Goal: Information Seeking & Learning: Learn about a topic

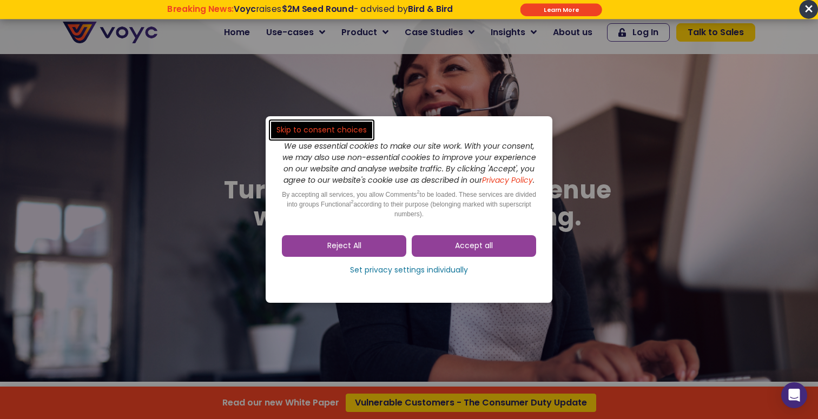
click at [458, 240] on div "Accept all Reject All Set privacy settings individually" at bounding box center [409, 258] width 254 height 56
click at [489, 251] on span "Accept all" at bounding box center [474, 246] width 38 height 11
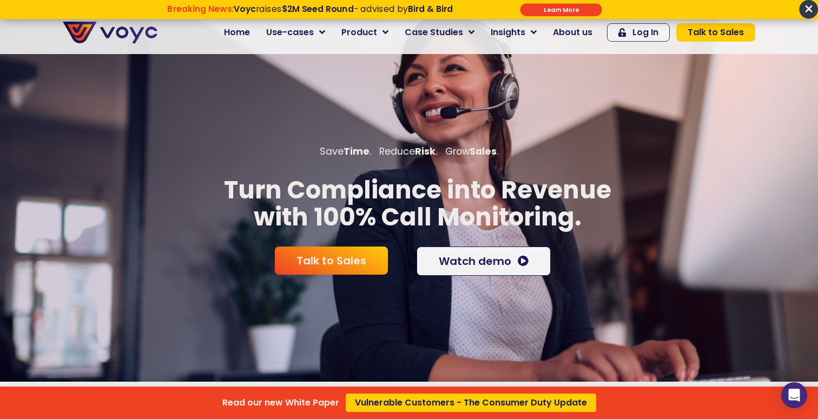
click at [307, 32] on div "Read our new White Paper Vulnerable Customers - The Consumer Duty Update" at bounding box center [409, 209] width 818 height 419
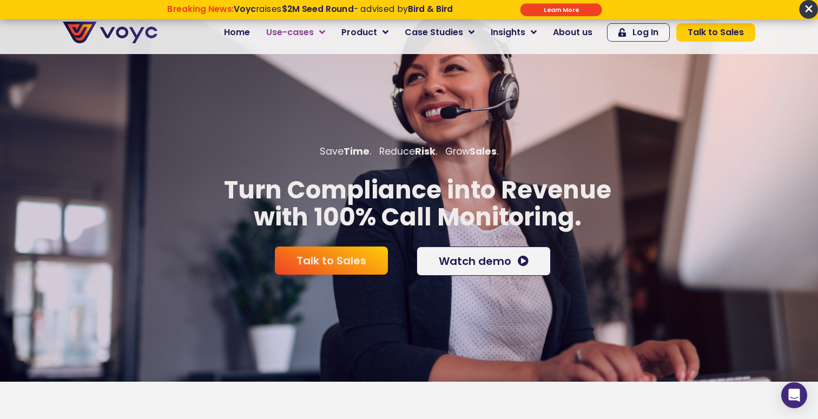
click at [314, 32] on span "Use-cases" at bounding box center [290, 32] width 48 height 13
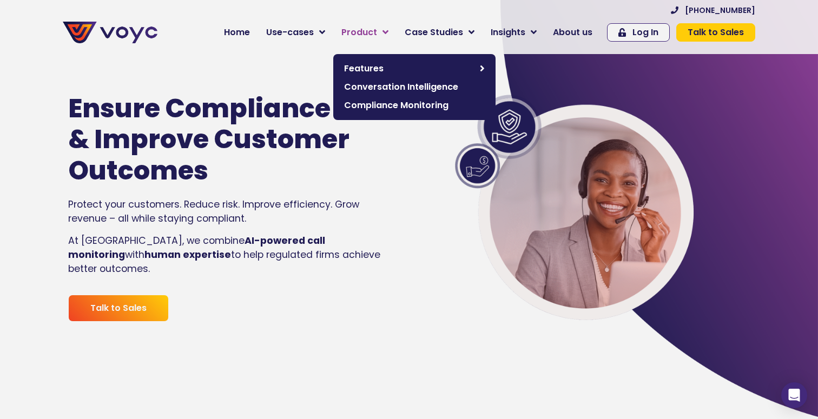
click at [377, 35] on span "Product" at bounding box center [359, 32] width 36 height 13
click at [372, 88] on span "Conversation Intelligence" at bounding box center [414, 87] width 141 height 13
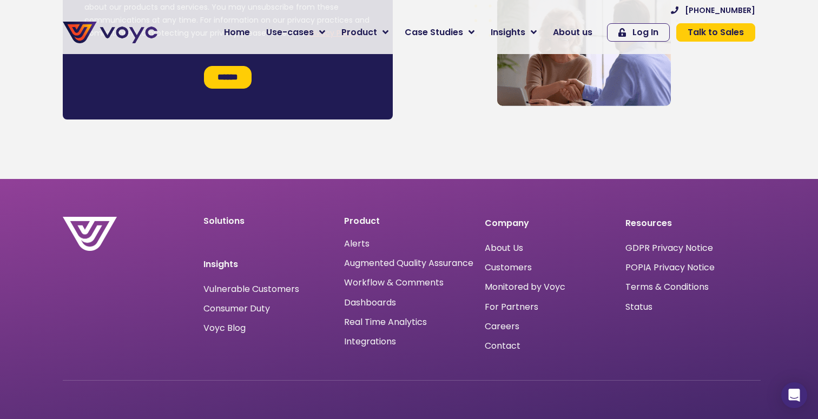
scroll to position [3550, 0]
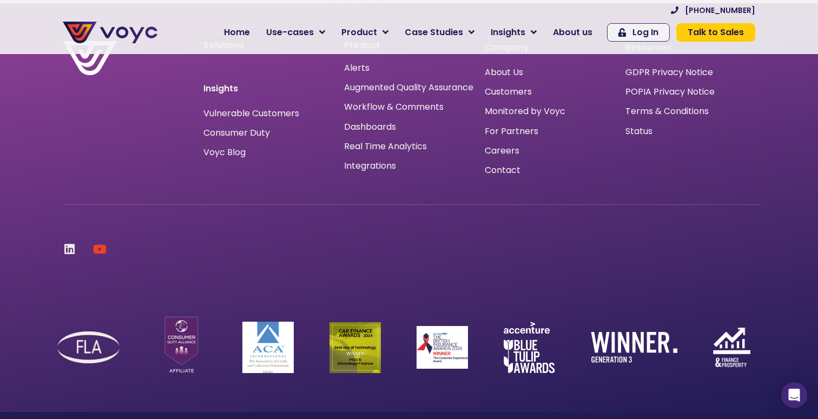
click at [70, 243] on icon at bounding box center [69, 249] width 12 height 12
